Goal: Information Seeking & Learning: Obtain resource

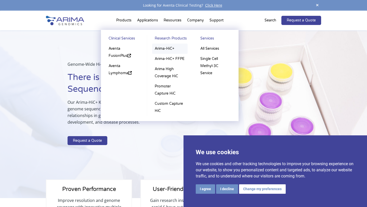
click at [167, 48] on link "Arima-HiC+" at bounding box center [169, 49] width 35 height 10
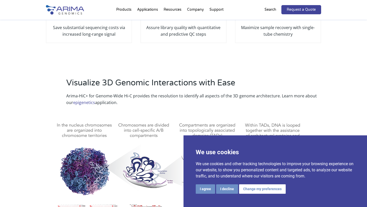
scroll to position [191, 0]
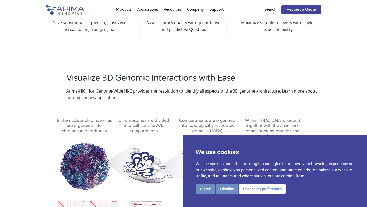
click at [229, 188] on button "I decline" at bounding box center [227, 188] width 22 height 9
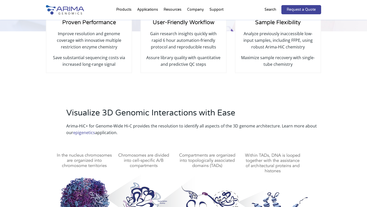
scroll to position [0, 0]
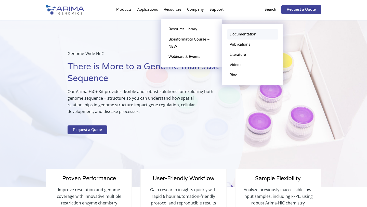
click at [241, 33] on link "Documentation" at bounding box center [252, 34] width 51 height 10
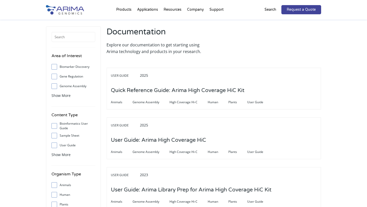
scroll to position [15, 0]
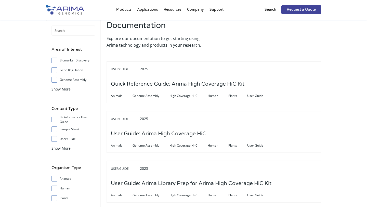
click at [52, 121] on span at bounding box center [56, 120] width 8 height 6
click at [53, 121] on input "Bioinformatics User Guide" at bounding box center [54, 119] width 3 height 3
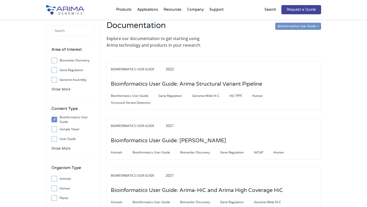
click at [54, 120] on input "Bioinformatics User Guide" at bounding box center [54, 119] width 3 height 3
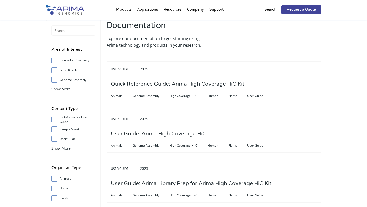
click at [54, 120] on input "Bioinformatics User Guide" at bounding box center [54, 119] width 3 height 3
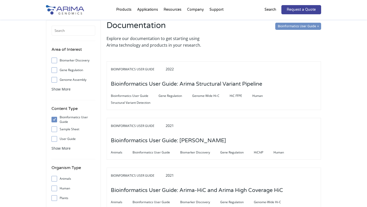
click at [54, 120] on input "Bioinformatics User Guide" at bounding box center [54, 119] width 3 height 3
checkbox input "false"
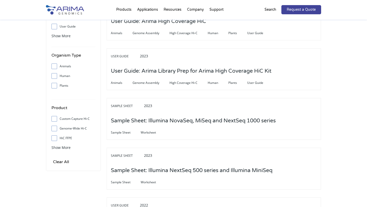
scroll to position [140, 0]
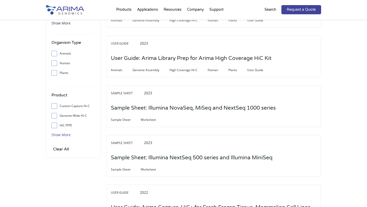
click at [61, 137] on span "Show More" at bounding box center [61, 134] width 19 height 5
click at [69, 156] on label "Promoter Capture Hi-C" at bounding box center [74, 155] width 44 height 8
click at [56, 156] on input "Promoter Capture Hi-C" at bounding box center [54, 154] width 3 height 3
checkbox input "true"
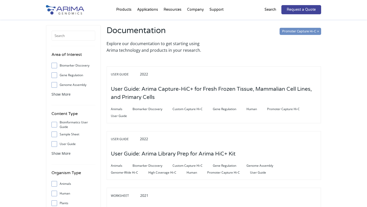
scroll to position [0, 0]
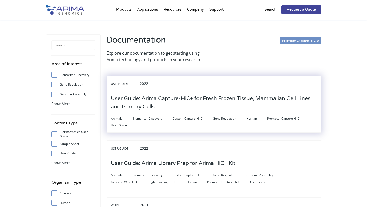
click at [172, 107] on h3 "User Guide: Arima Capture-HiC+ for Fresh Frozen Tissue, Mammalian Cell Lines, a…" at bounding box center [214, 103] width 206 height 24
